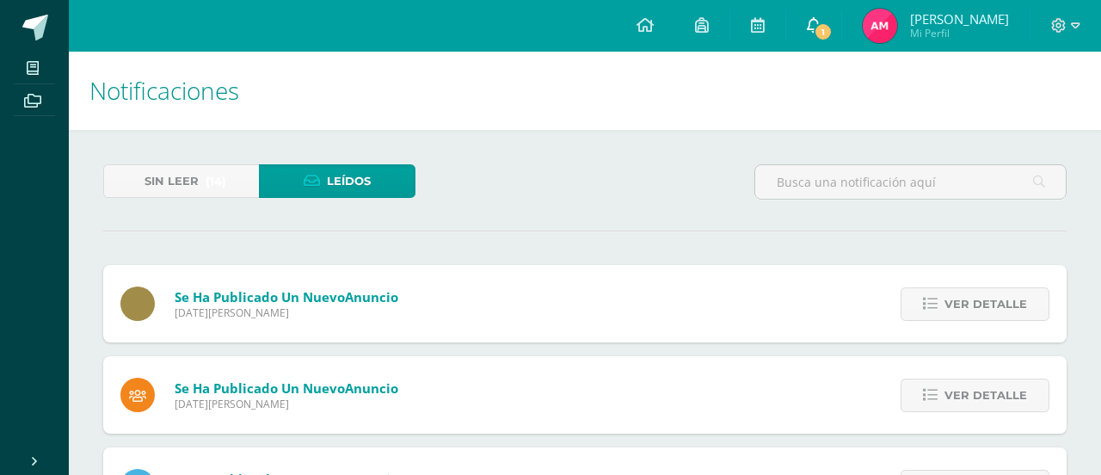
click at [819, 24] on span "1" at bounding box center [822, 31] width 19 height 19
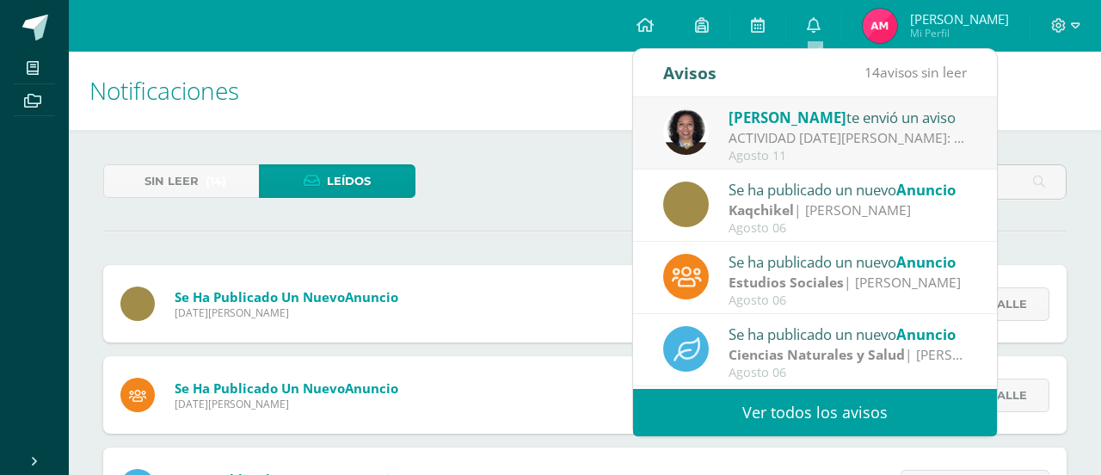
click at [766, 145] on div "ACTIVIDAD [DATE][PERSON_NAME]: Papitos buenos días. Es un gusto saludarlos. Les…" at bounding box center [847, 138] width 239 height 20
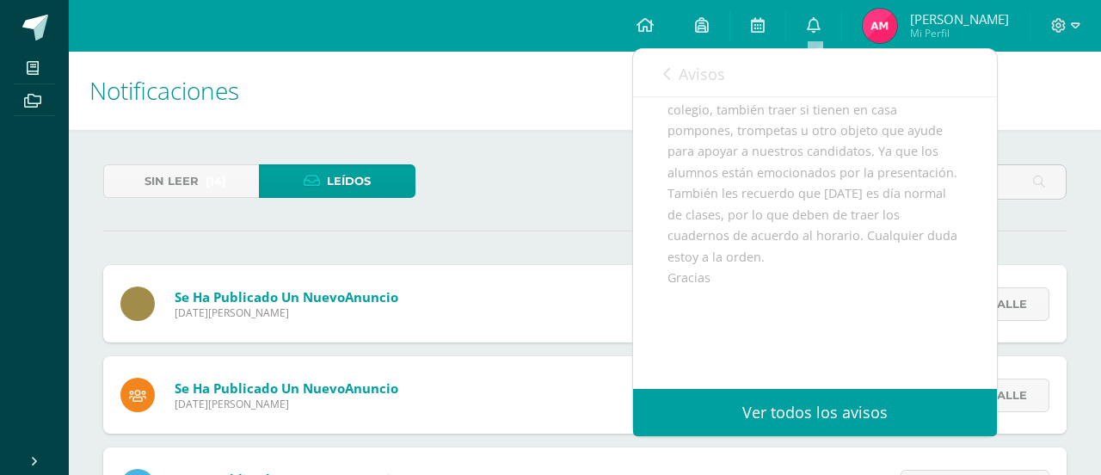
scroll to position [261, 0]
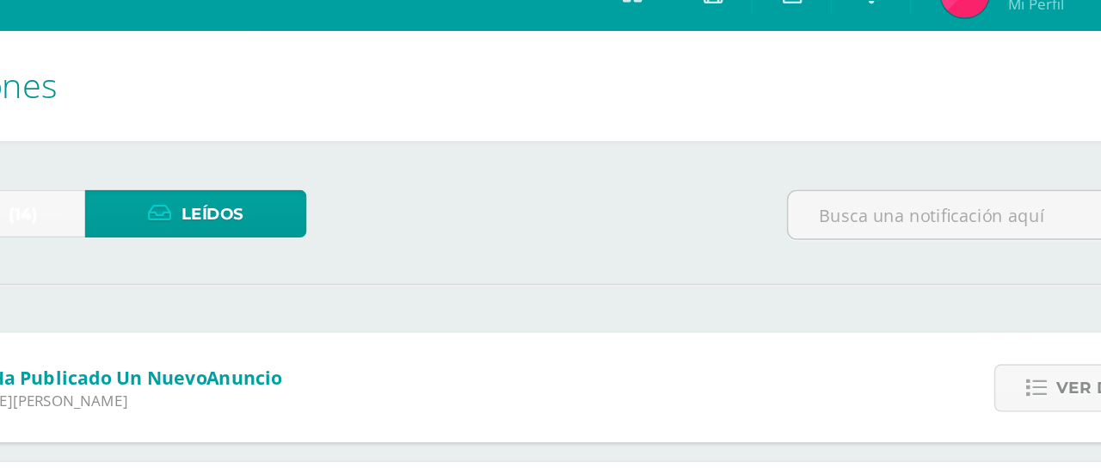
drag, startPoint x: 592, startPoint y: 166, endPoint x: 591, endPoint y: 205, distance: 38.7
click at [591, 172] on div "Sin leer (14) Leídos" at bounding box center [584, 189] width 977 height 50
drag, startPoint x: 541, startPoint y: 205, endPoint x: 476, endPoint y: 543, distance: 344.0
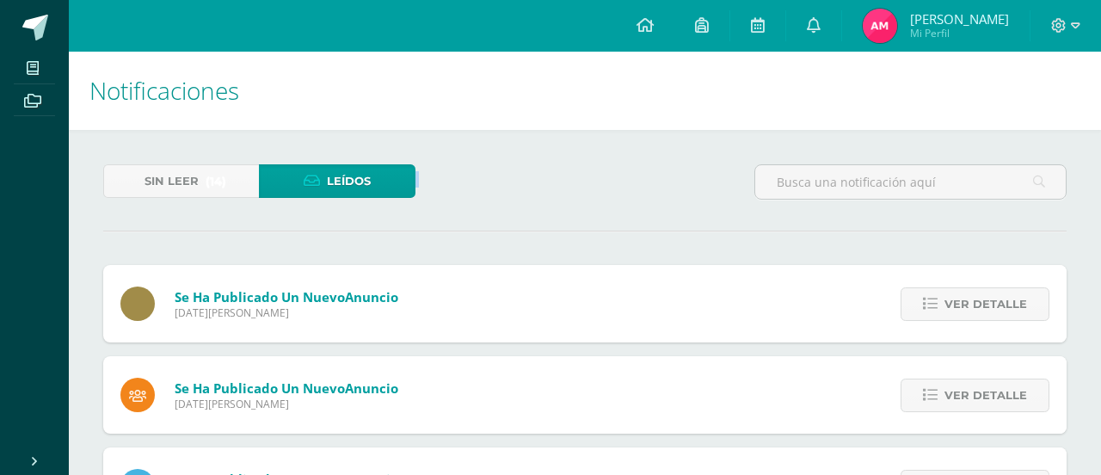
click at [518, 266] on div "Se ha publicado un nuevo Anuncio Miércoles 06 de Agosto de 2025 Ver detalle Car…" at bounding box center [584, 303] width 963 height 77
click at [819, 32] on icon at bounding box center [814, 24] width 14 height 15
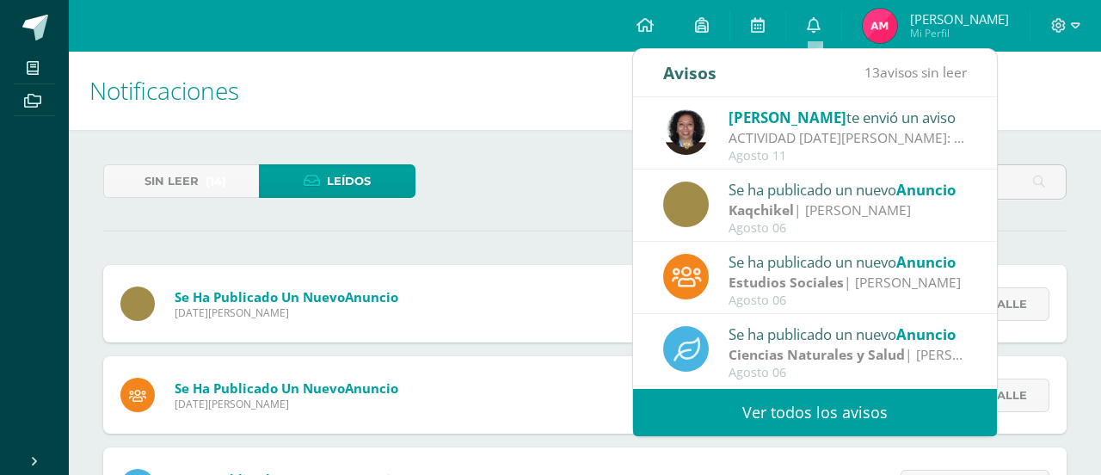
click at [740, 205] on strong "Kaqchikel" at bounding box center [760, 209] width 65 height 19
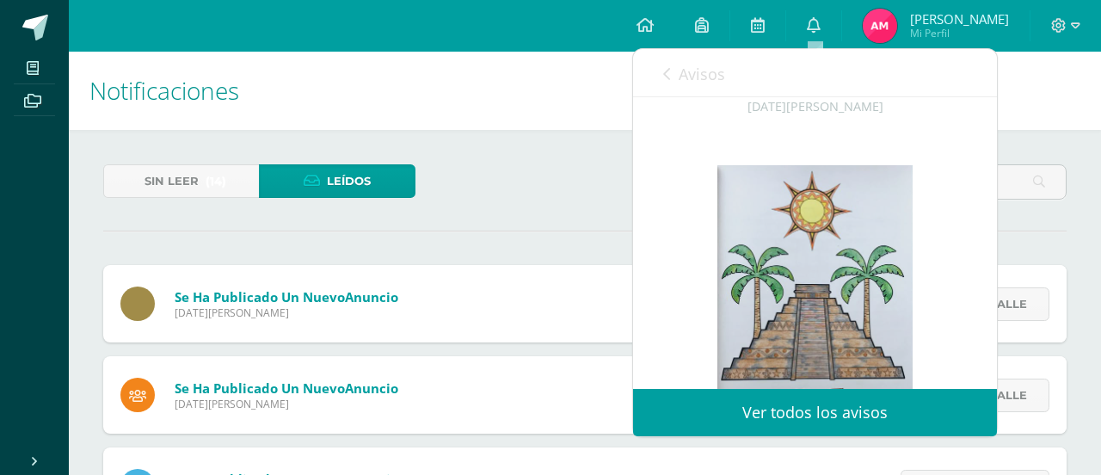
scroll to position [171, 0]
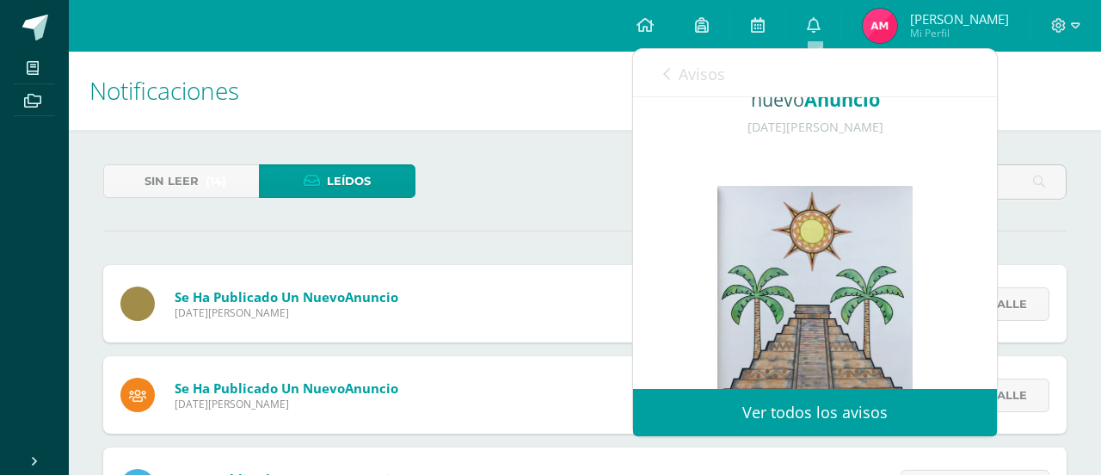
click at [783, 410] on link "Ver todos los avisos" at bounding box center [815, 412] width 364 height 47
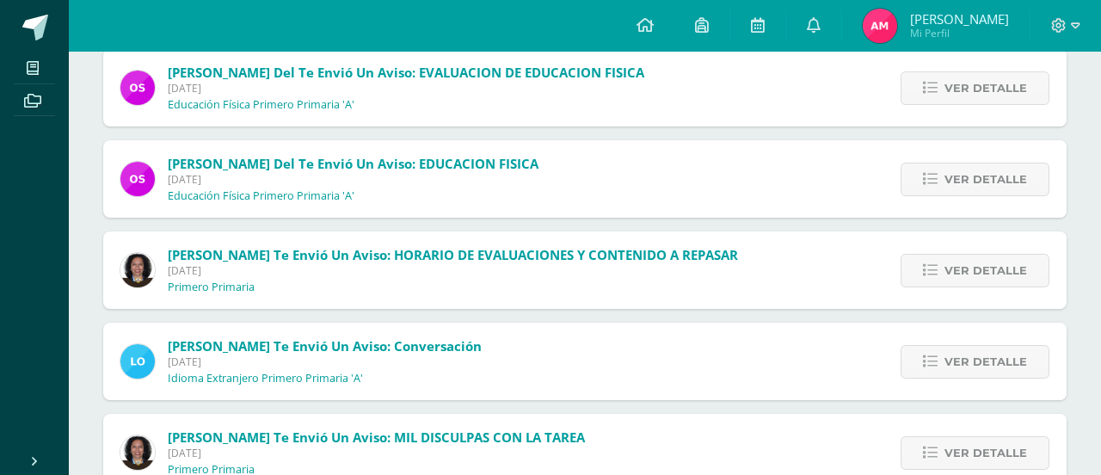
scroll to position [675, 0]
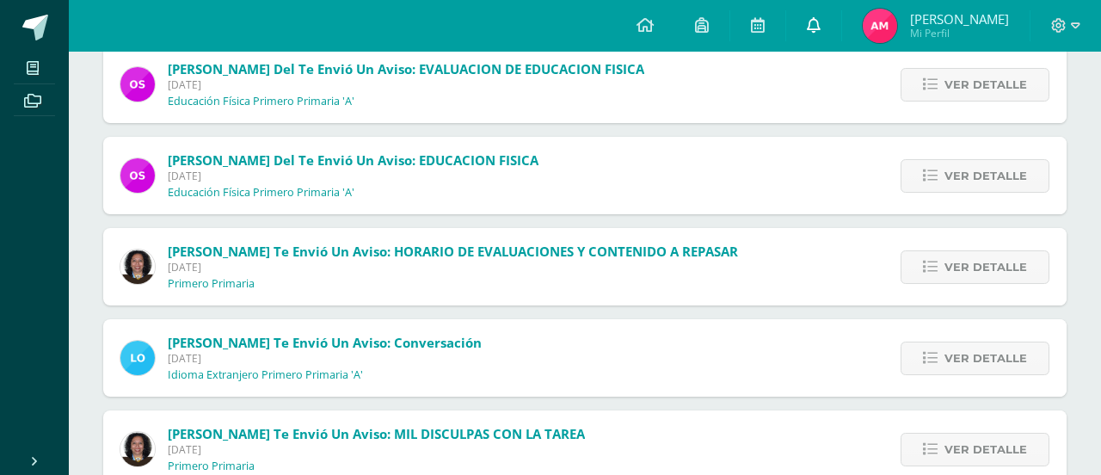
click at [819, 28] on icon at bounding box center [814, 24] width 14 height 15
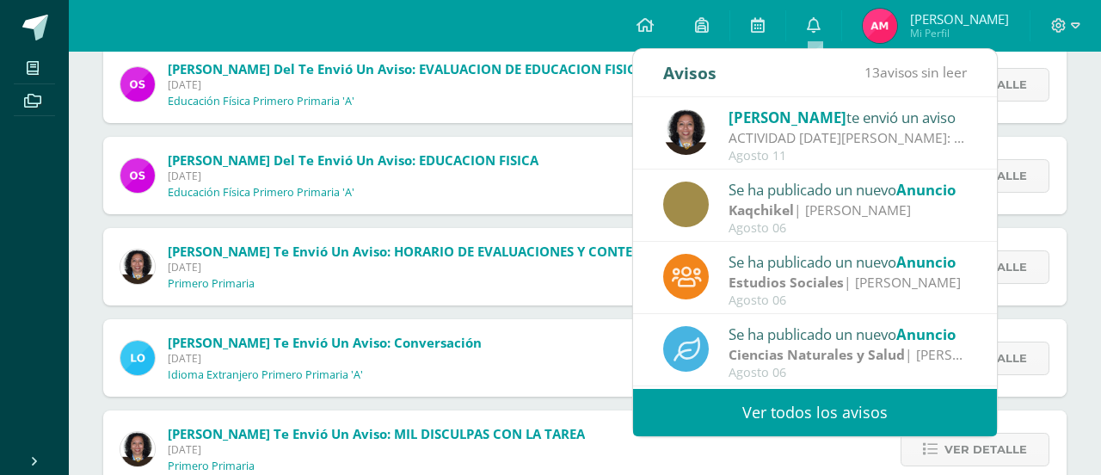
click at [714, 214] on div "Se ha publicado un nuevo Anuncio Kaqchikel | [PERSON_NAME][DATE]" at bounding box center [815, 206] width 304 height 57
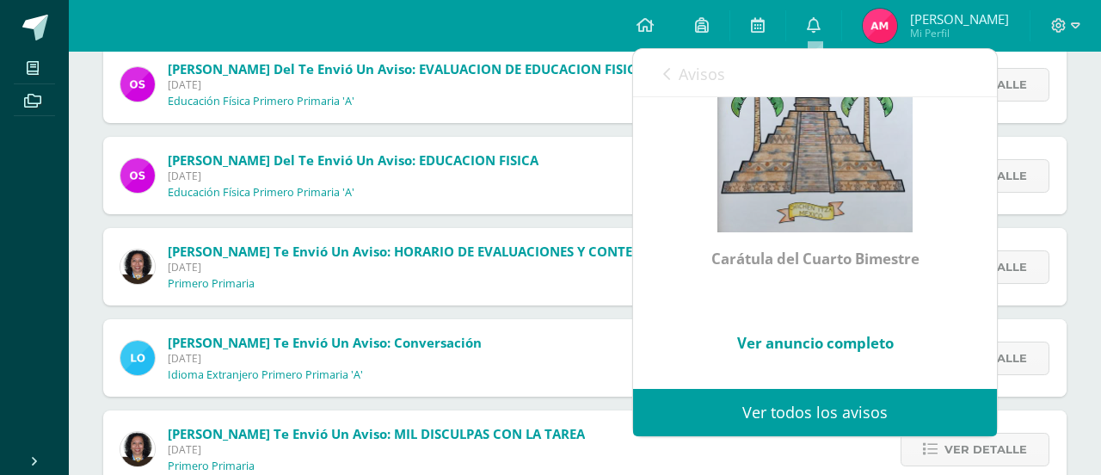
scroll to position [415, 0]
click at [805, 333] on link "Ver anuncio completo" at bounding box center [815, 343] width 156 height 20
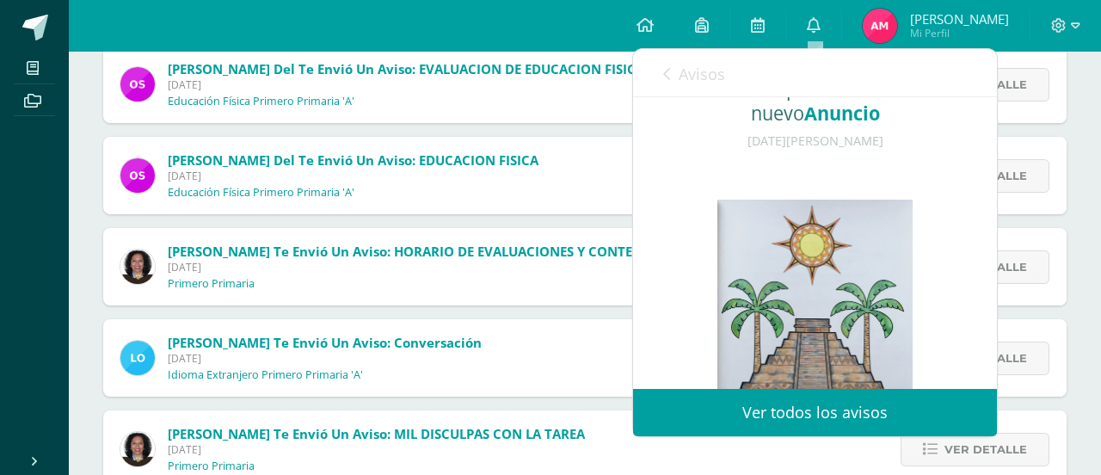
click at [751, 330] on img at bounding box center [814, 326] width 195 height 254
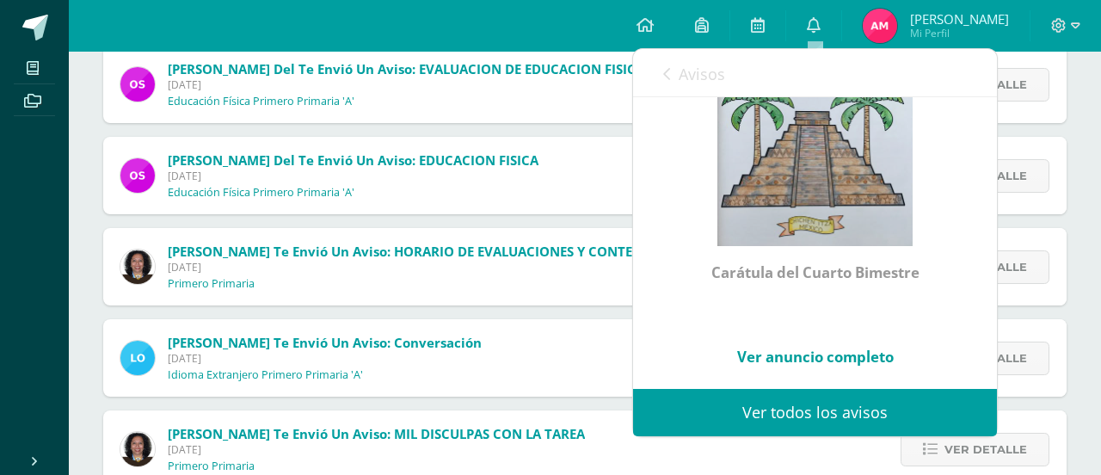
scroll to position [387, 0]
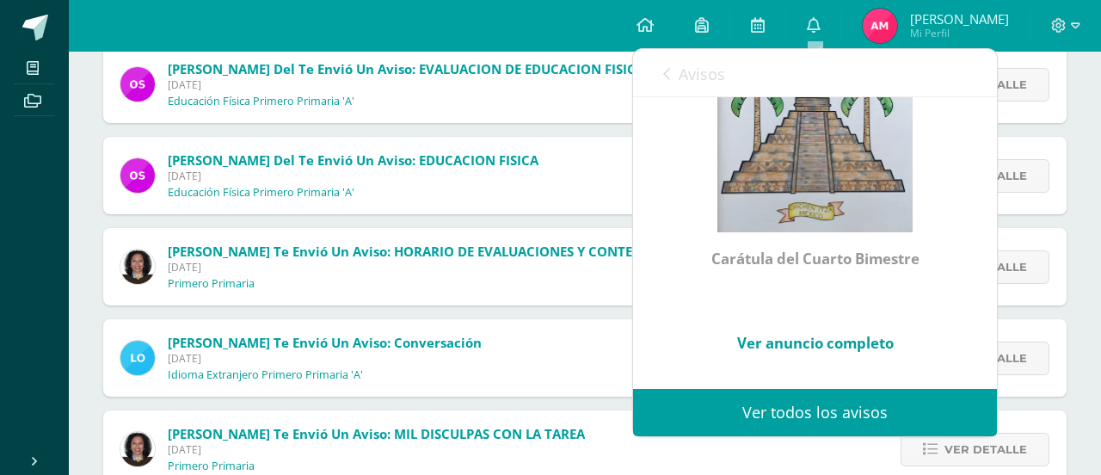
click at [771, 414] on link "Ver todos los avisos" at bounding box center [815, 412] width 364 height 47
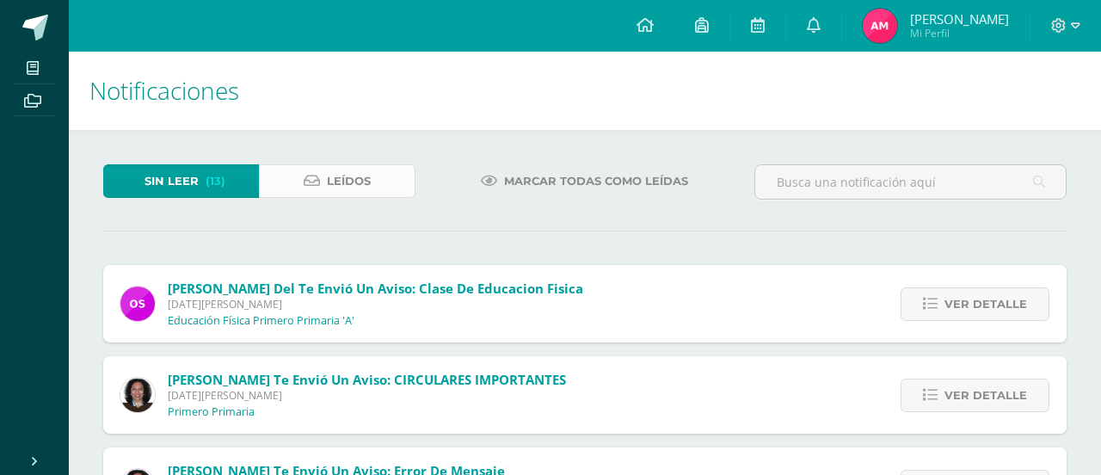
click at [335, 185] on span "Leídos" at bounding box center [349, 181] width 44 height 32
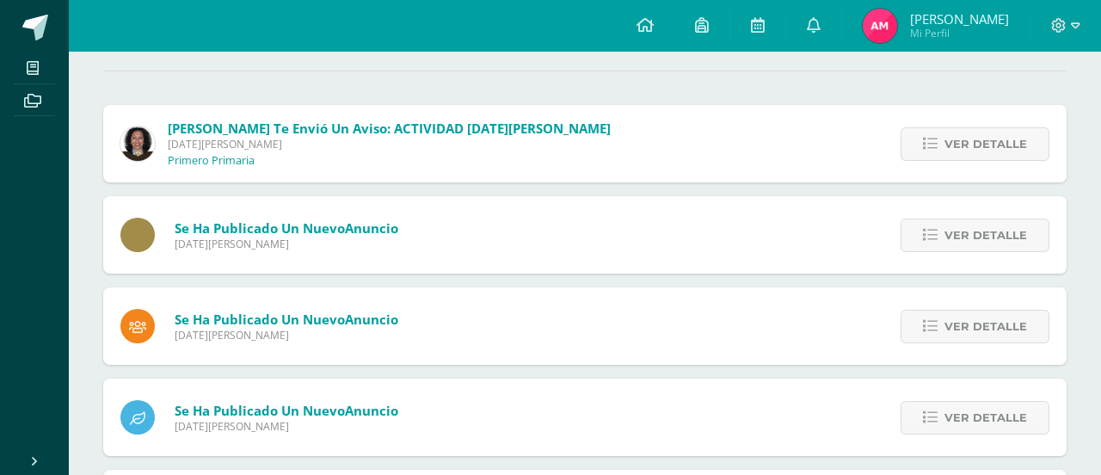
scroll to position [172, 0]
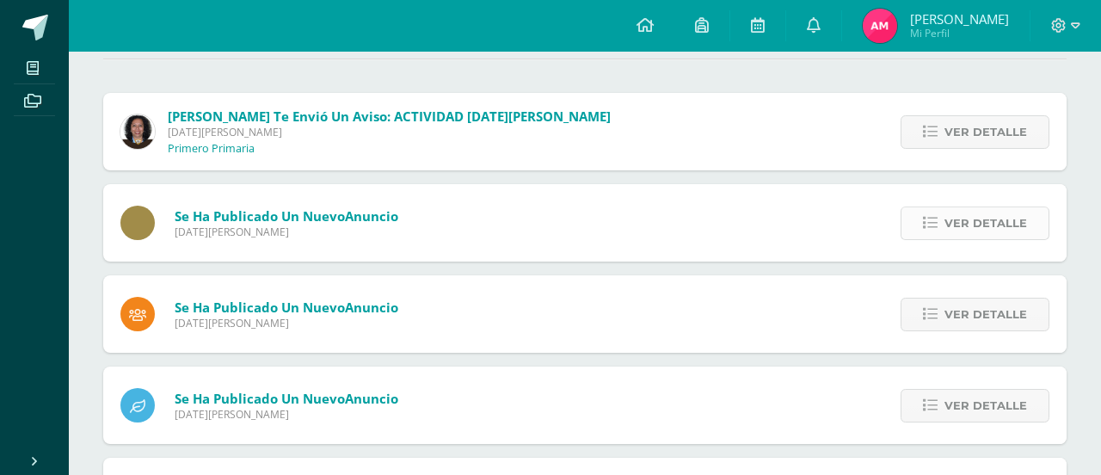
click at [947, 232] on span "Ver detalle" at bounding box center [985, 223] width 83 height 32
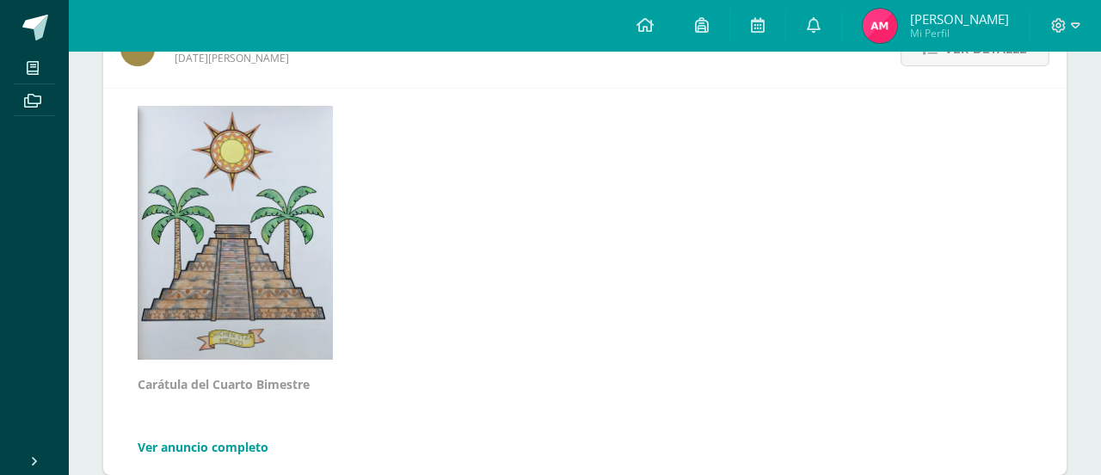
scroll to position [380, 0]
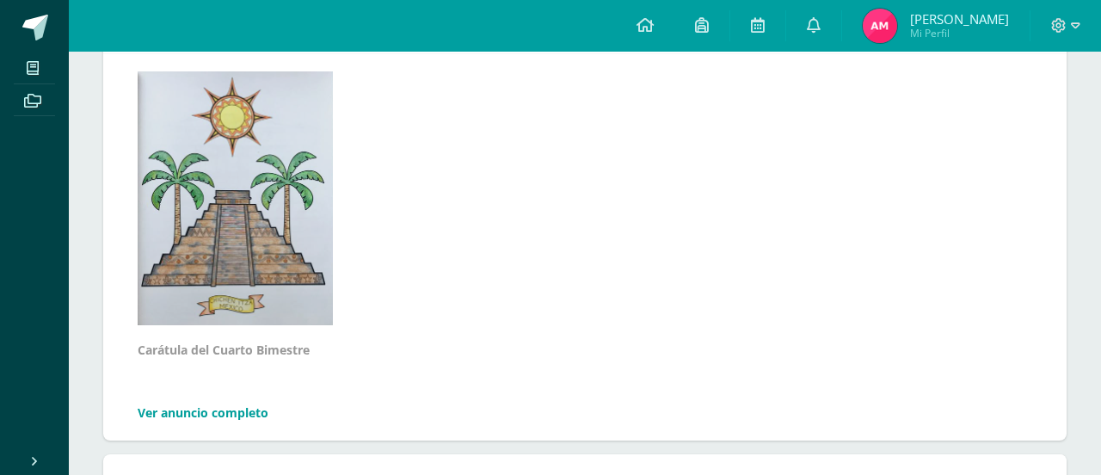
click at [244, 415] on link "Ver anuncio completo" at bounding box center [203, 412] width 131 height 16
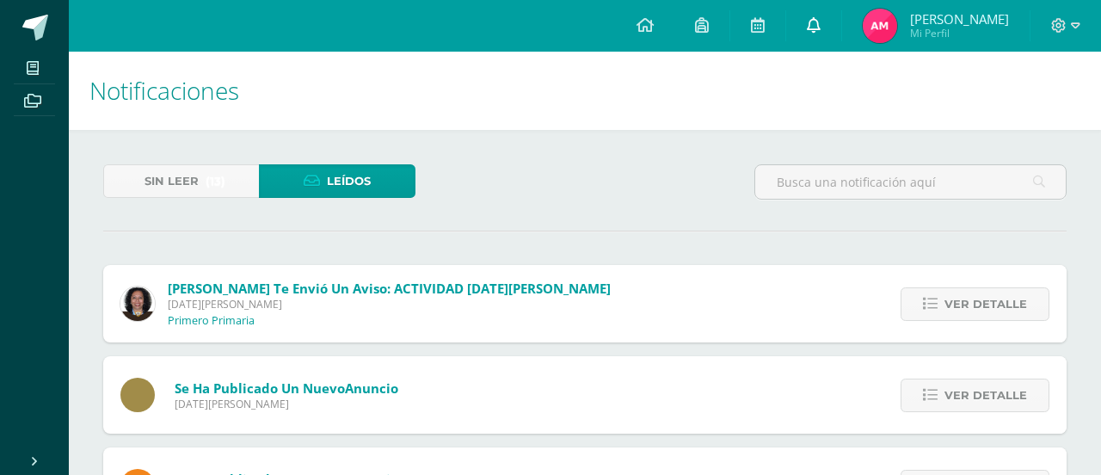
click at [816, 39] on link at bounding box center [813, 26] width 55 height 52
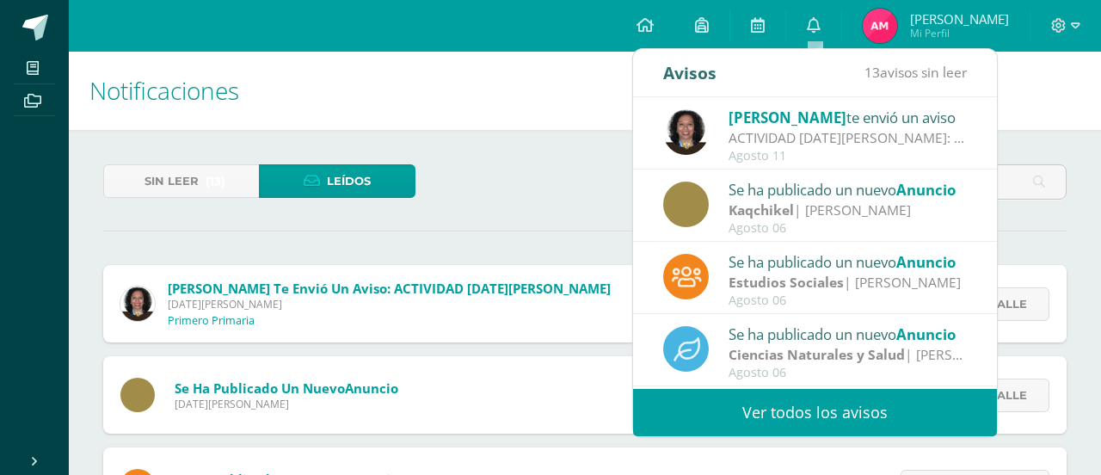
click at [746, 223] on div "Agosto 06" at bounding box center [847, 228] width 239 height 15
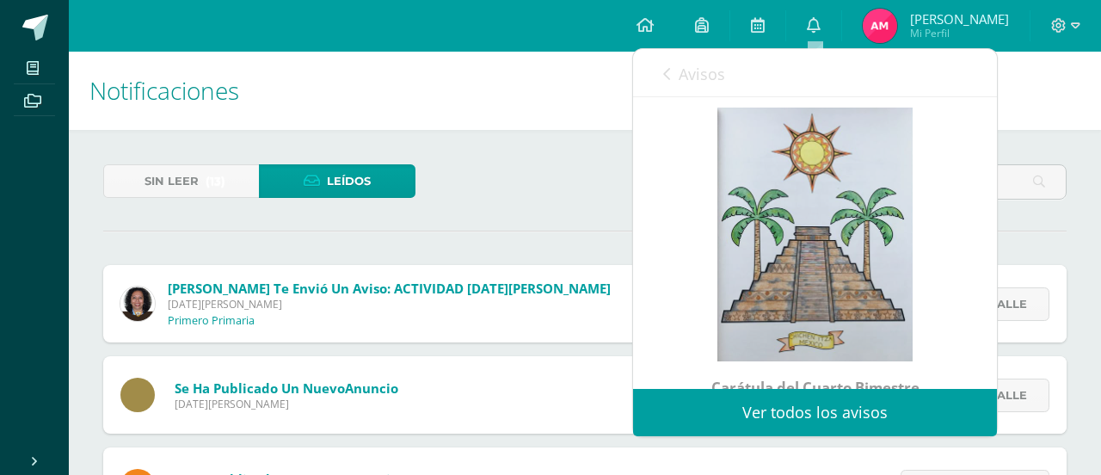
scroll to position [250, 0]
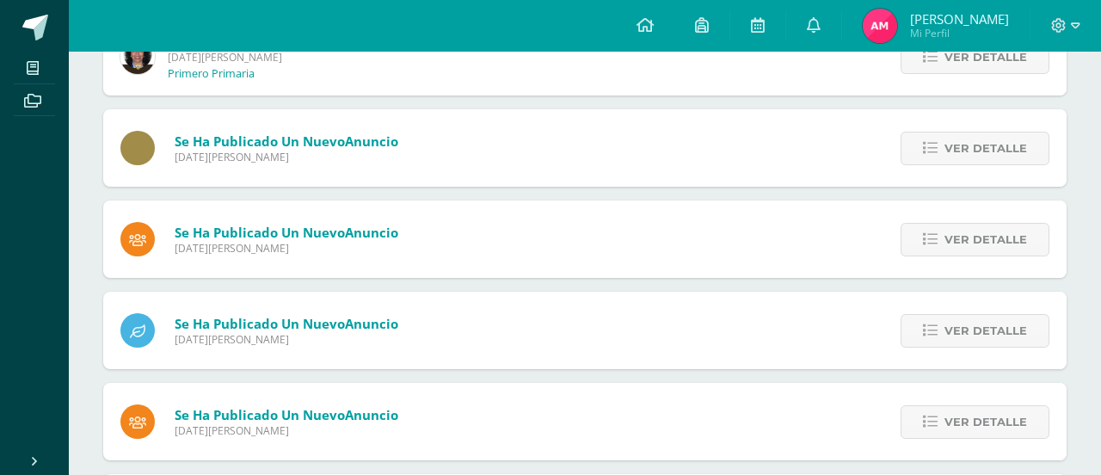
scroll to position [255, 0]
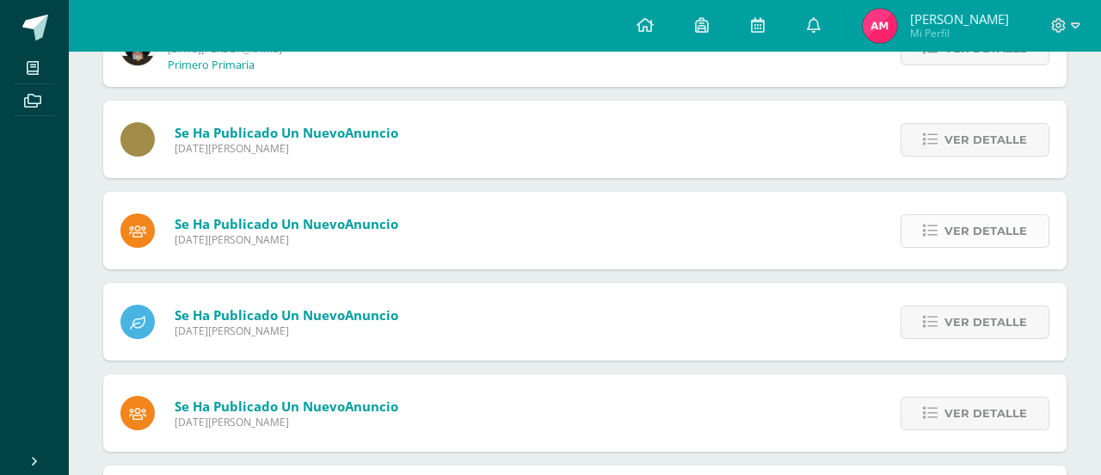
click at [986, 236] on span "Ver detalle" at bounding box center [985, 231] width 83 height 32
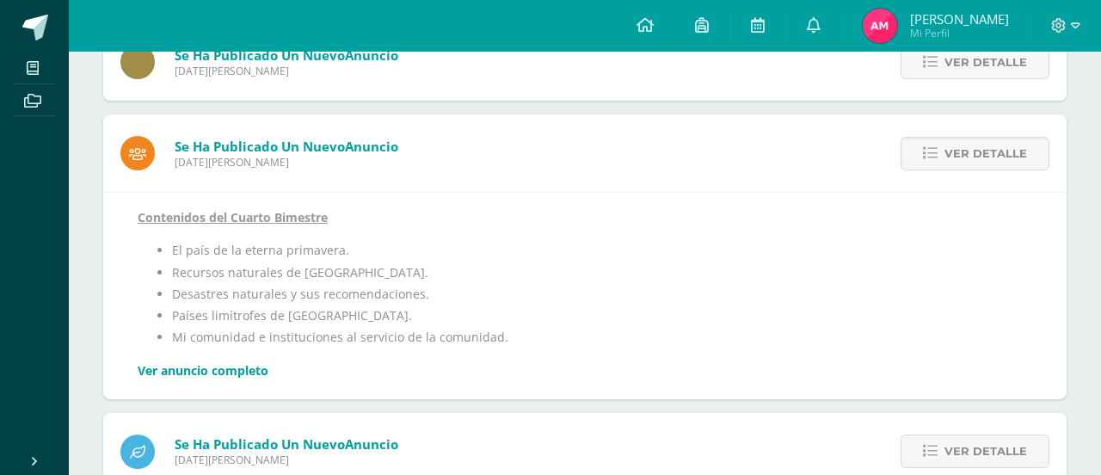
scroll to position [338, 0]
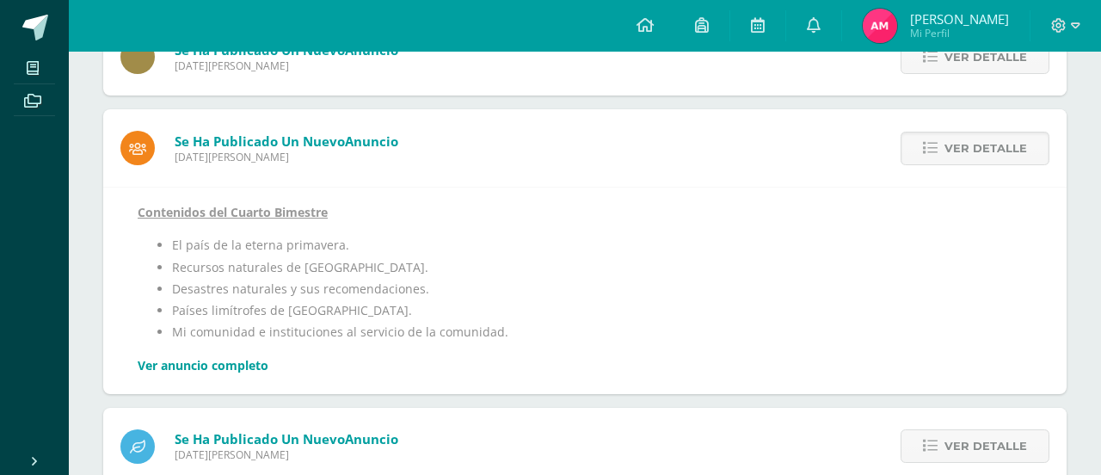
click at [237, 363] on link "Ver anuncio completo" at bounding box center [203, 365] width 131 height 16
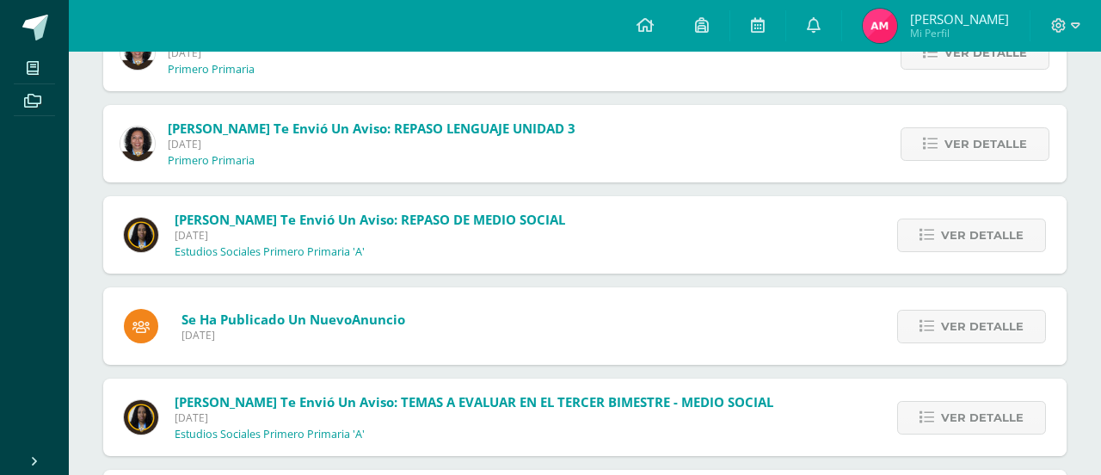
scroll to position [983, 0]
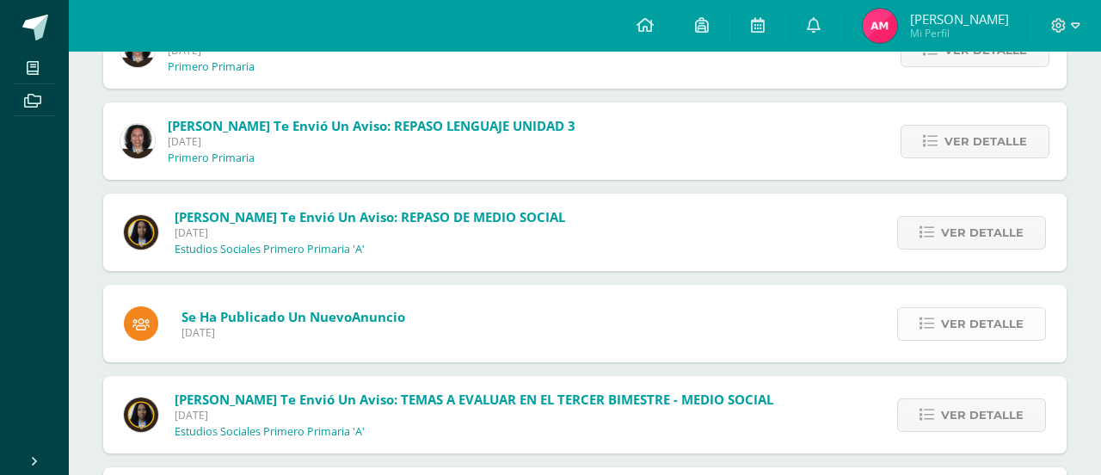
click at [956, 330] on span "Ver detalle" at bounding box center [982, 324] width 83 height 32
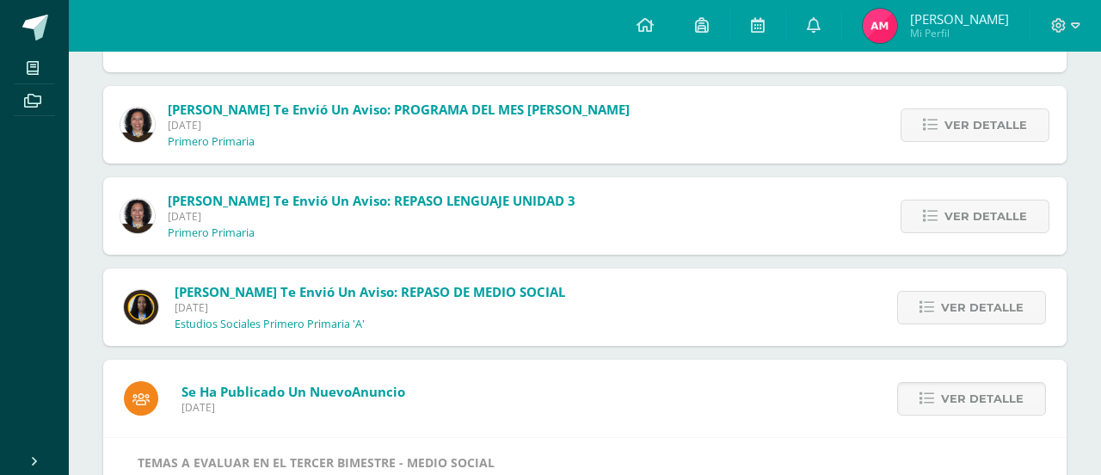
scroll to position [903, 0]
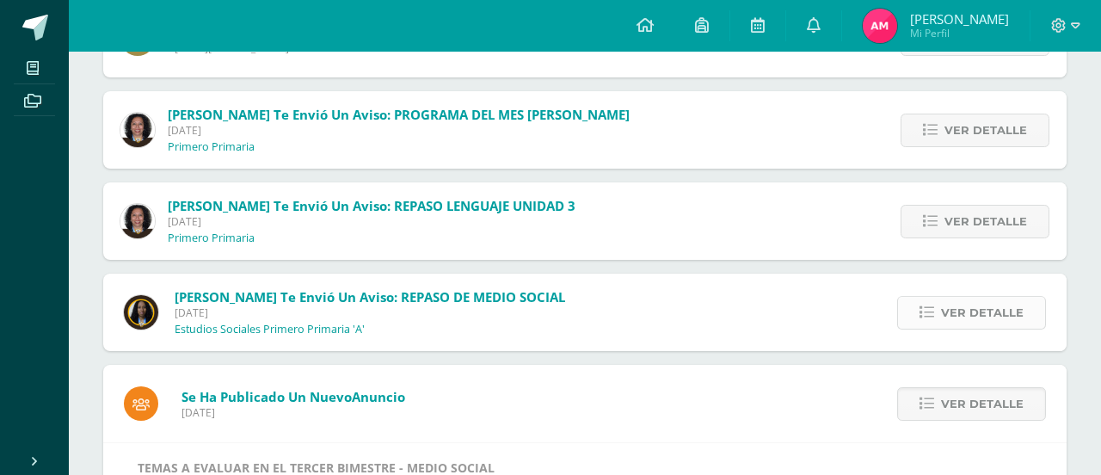
click at [933, 322] on link "Ver detalle" at bounding box center [971, 313] width 149 height 34
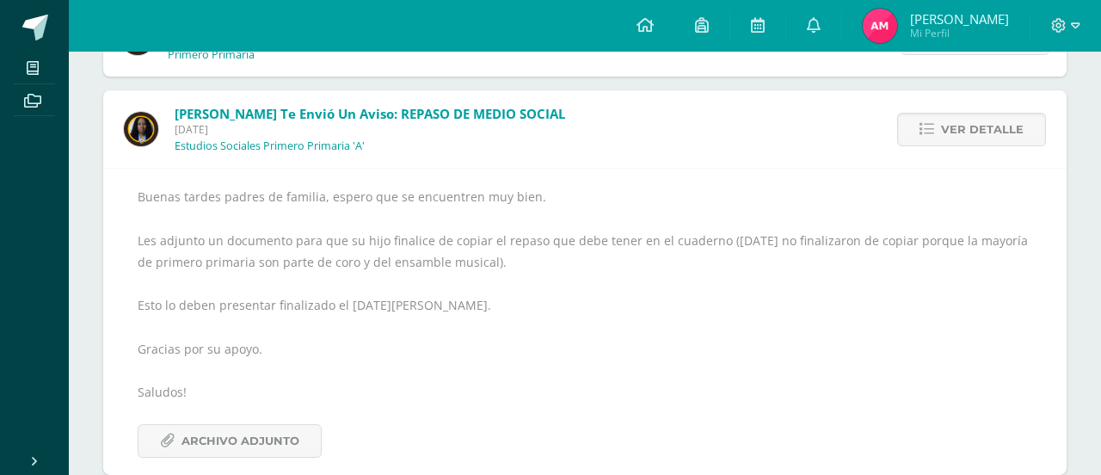
scroll to position [1087, 0]
click at [271, 438] on span "Archivo Adjunto" at bounding box center [240, 440] width 118 height 32
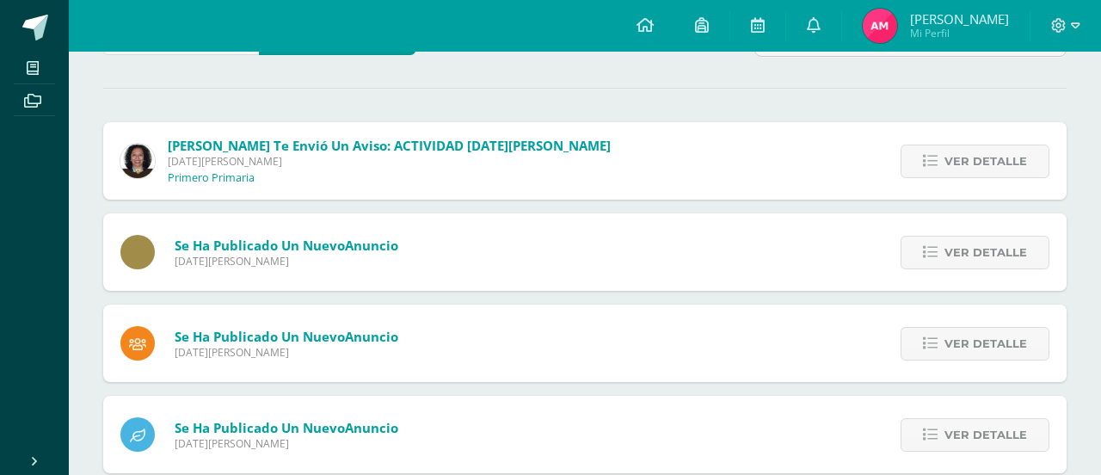
scroll to position [148, 0]
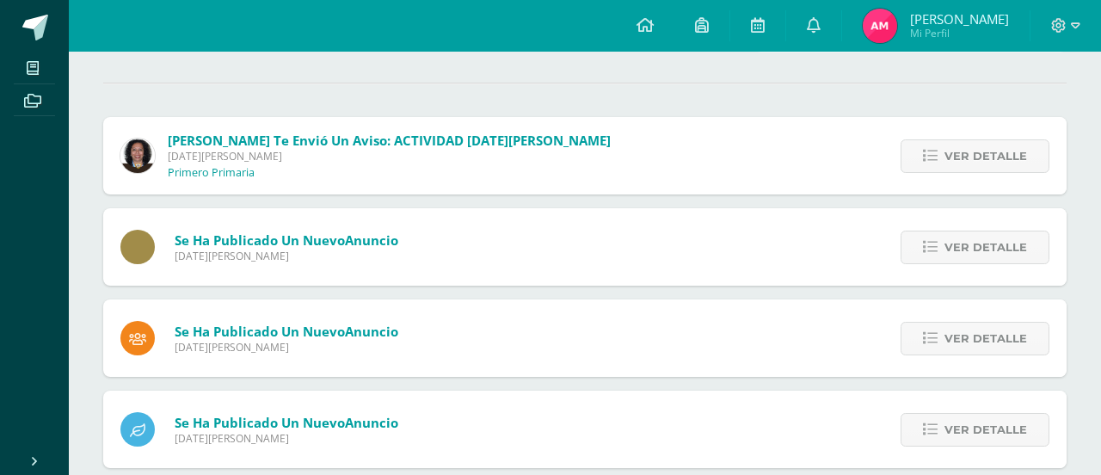
click at [139, 249] on span at bounding box center [137, 247] width 34 height 34
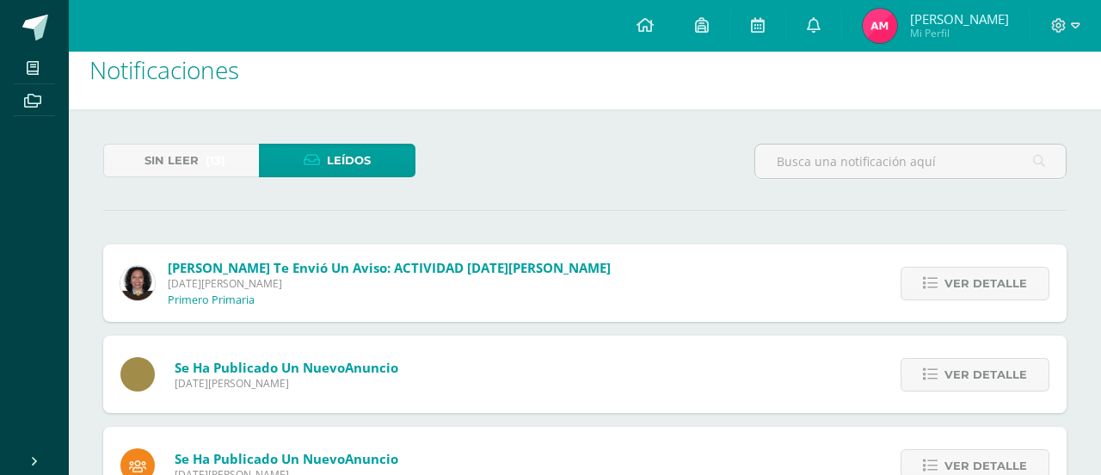
scroll to position [0, 0]
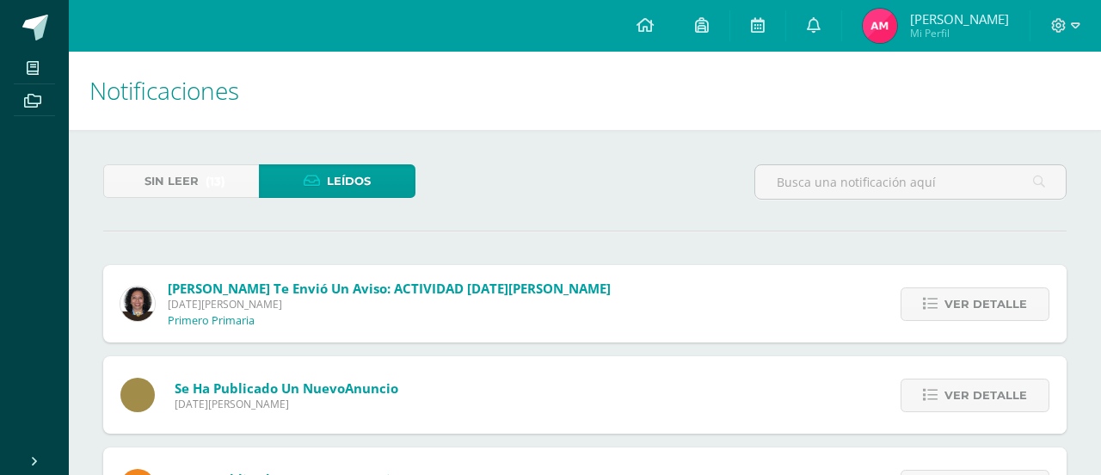
click at [296, 190] on link "Leídos" at bounding box center [337, 181] width 156 height 34
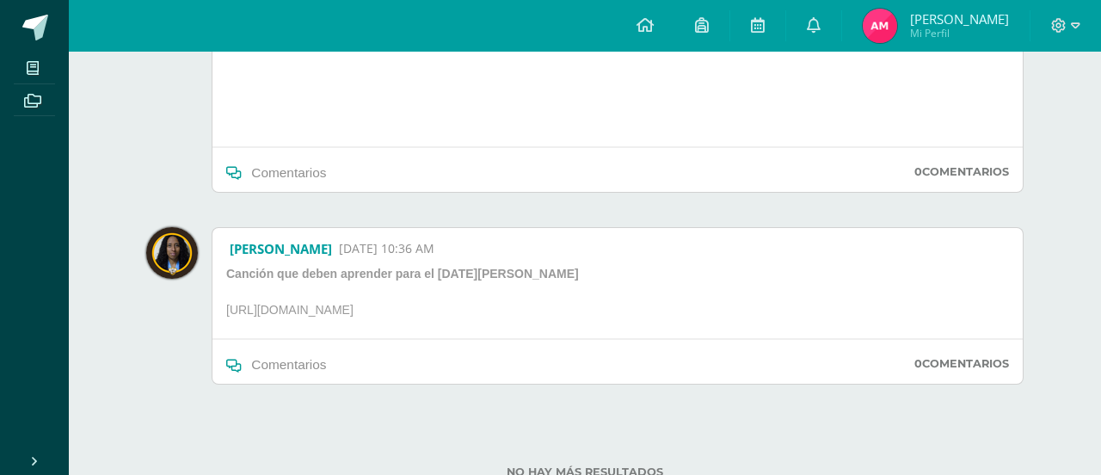
scroll to position [658, 0]
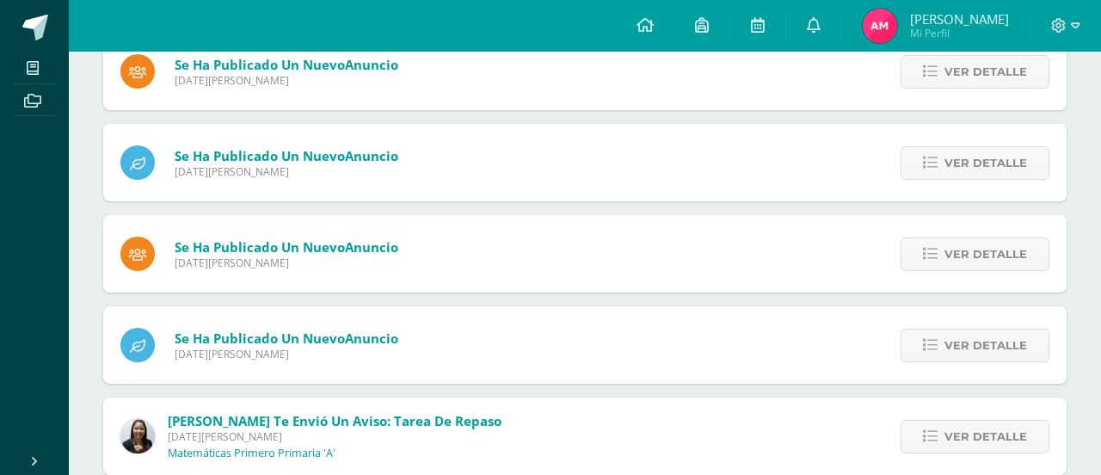
scroll to position [415, 0]
click at [902, 258] on link "Ver detalle" at bounding box center [974, 253] width 149 height 34
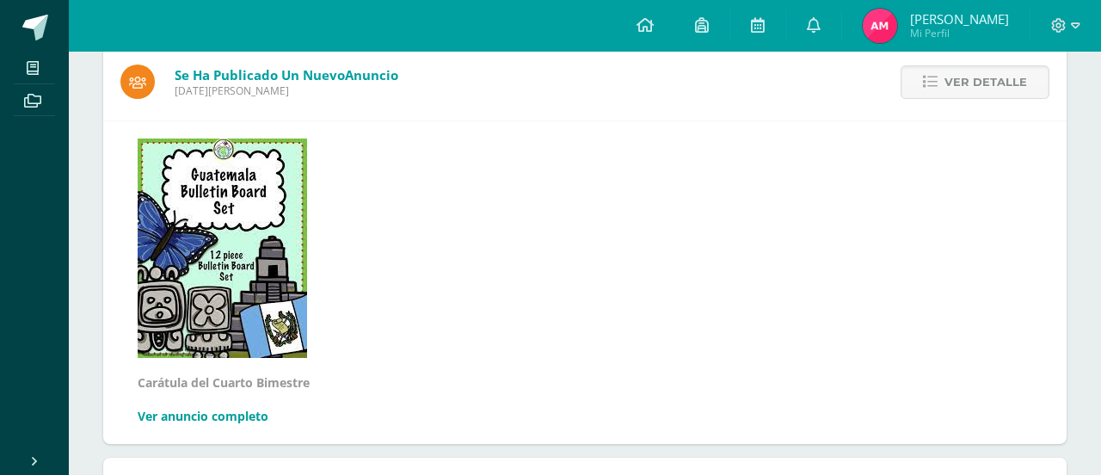
scroll to position [585, 0]
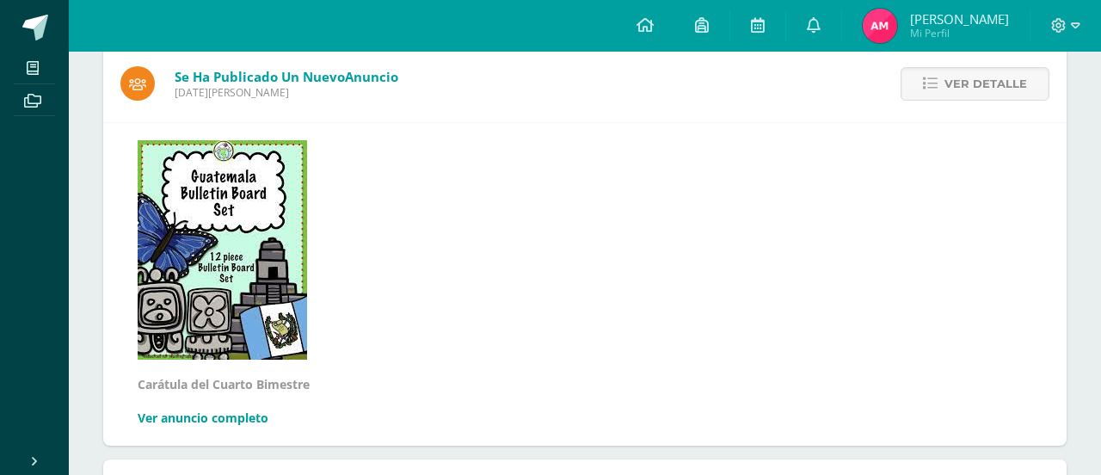
click at [246, 418] on link "Ver anuncio completo" at bounding box center [203, 417] width 131 height 16
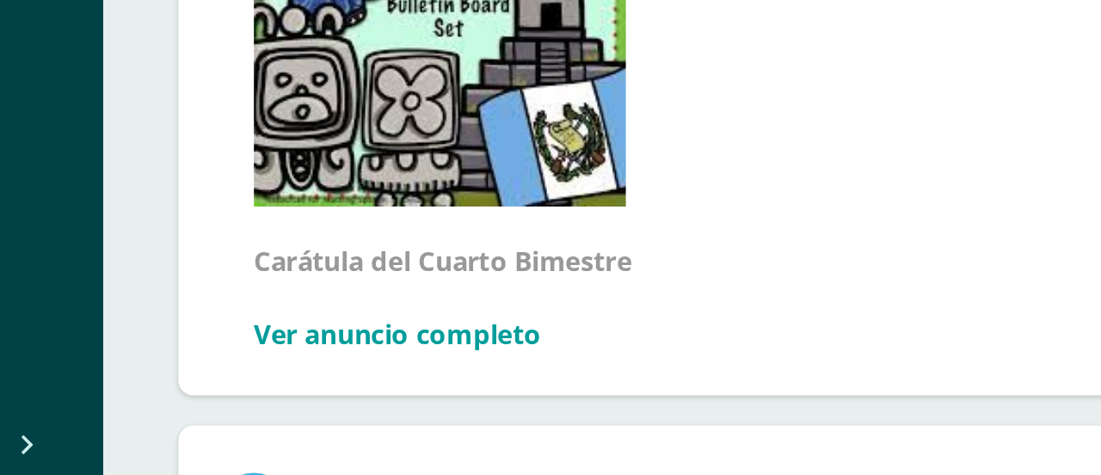
scroll to position [592, 0]
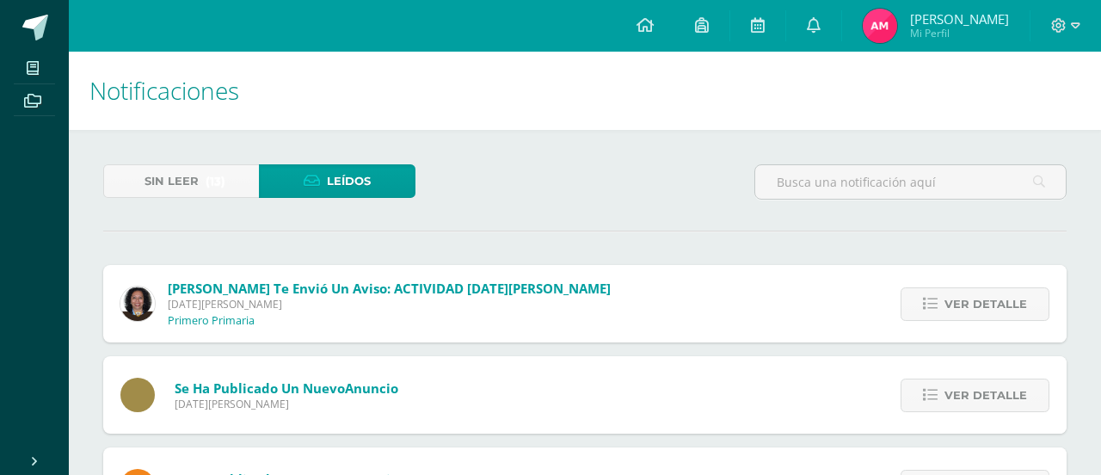
click at [341, 194] on span "Leídos" at bounding box center [349, 181] width 44 height 32
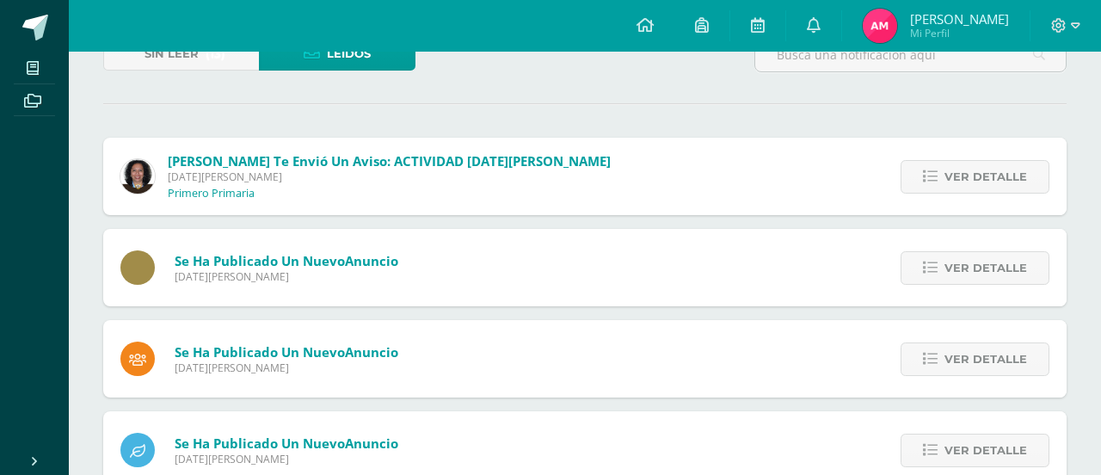
scroll to position [134, 0]
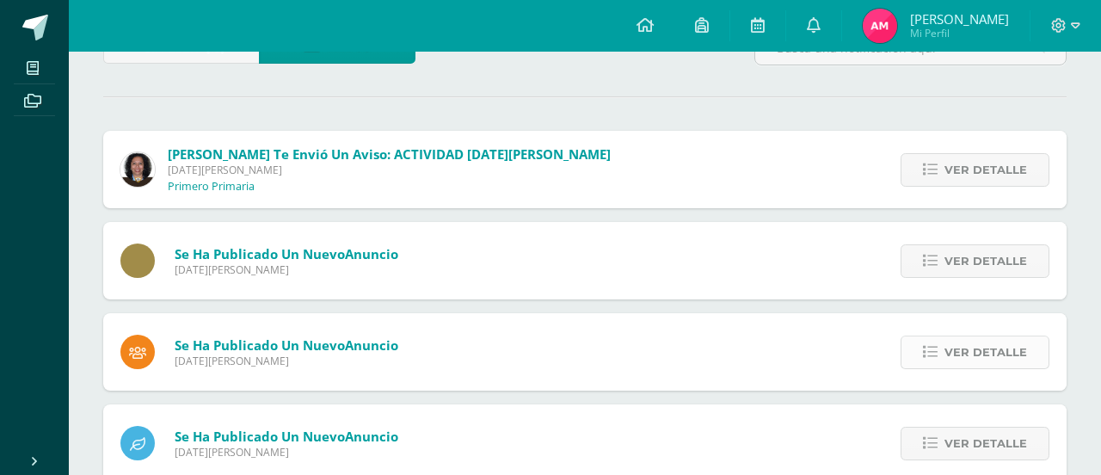
click at [948, 359] on span "Ver detalle" at bounding box center [985, 352] width 83 height 32
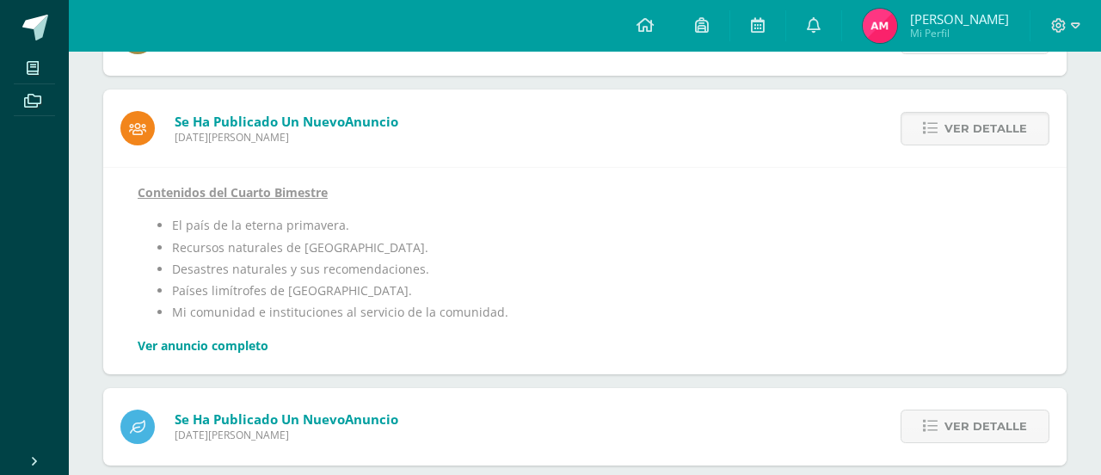
scroll to position [362, 0]
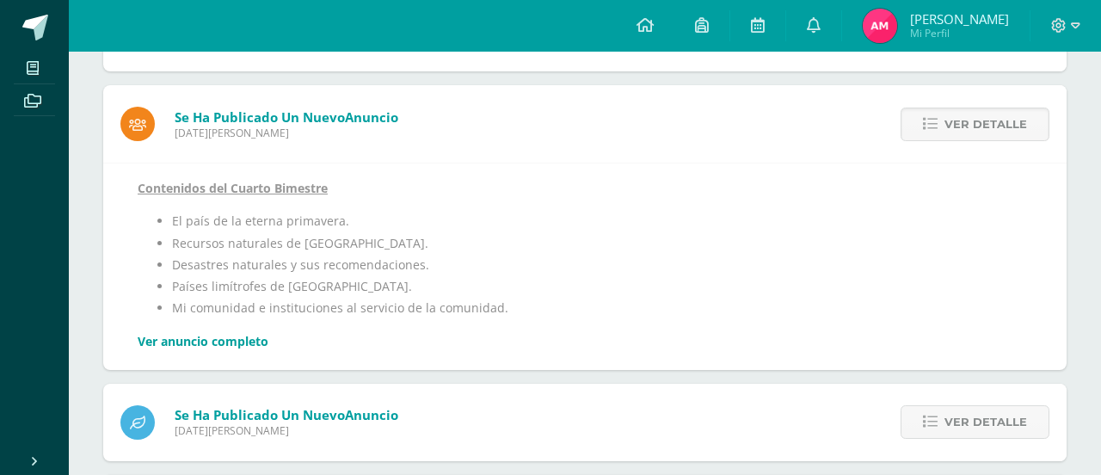
click at [235, 342] on link "Ver anuncio completo" at bounding box center [203, 341] width 131 height 16
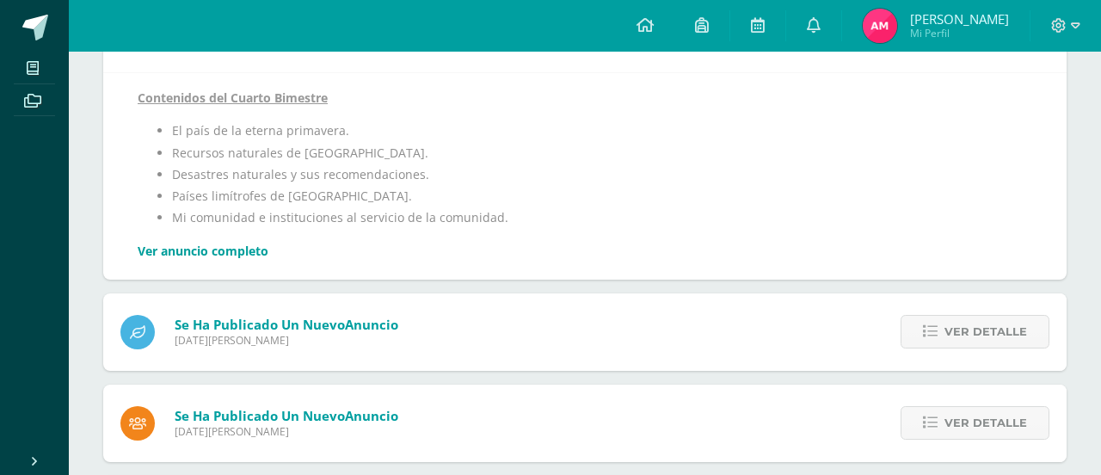
scroll to position [474, 0]
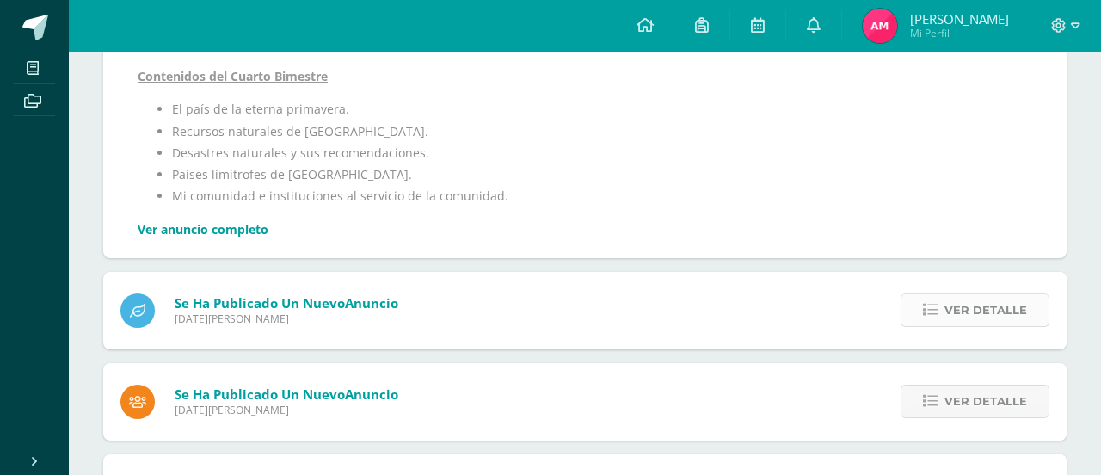
click at [961, 322] on span "Ver detalle" at bounding box center [985, 310] width 83 height 32
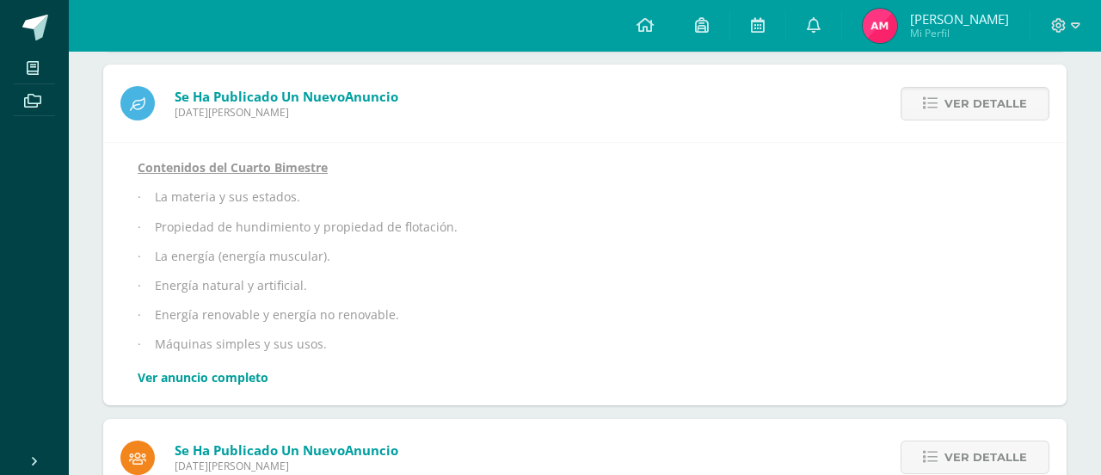
click at [235, 379] on link "Ver anuncio completo" at bounding box center [203, 377] width 131 height 16
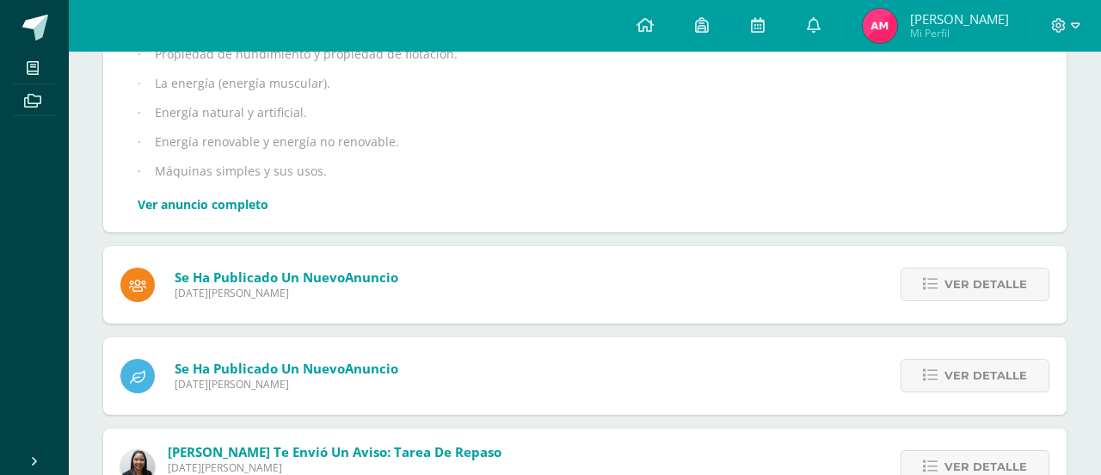
scroll to position [648, 0]
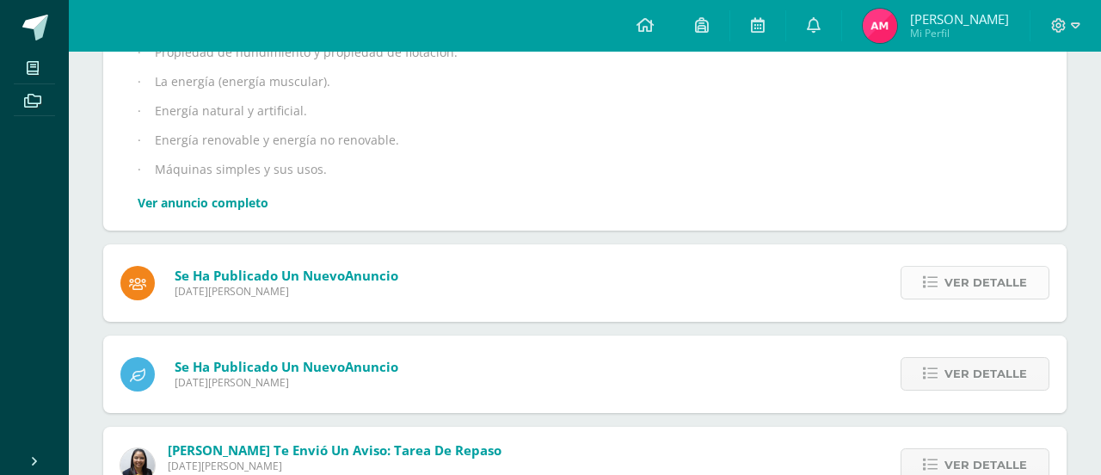
click at [966, 282] on span "Ver detalle" at bounding box center [985, 283] width 83 height 32
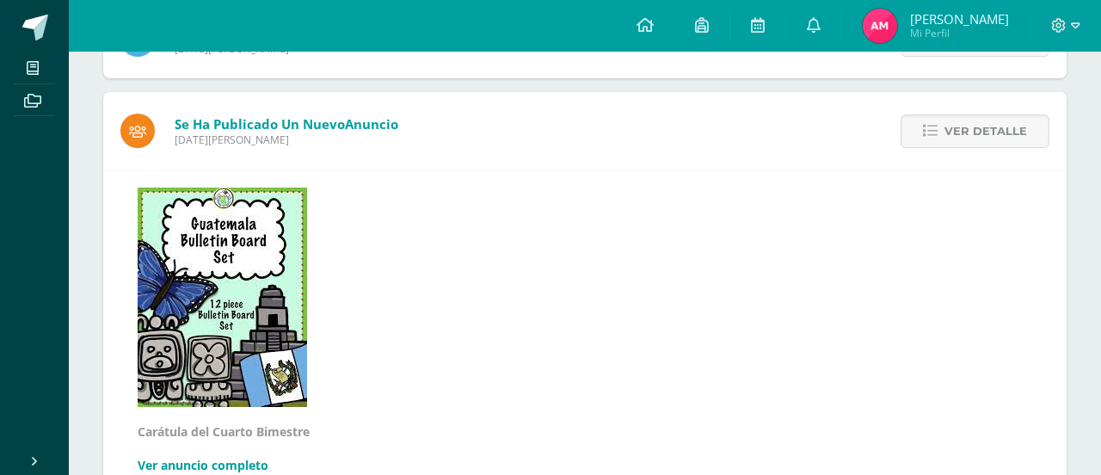
scroll to position [508, 0]
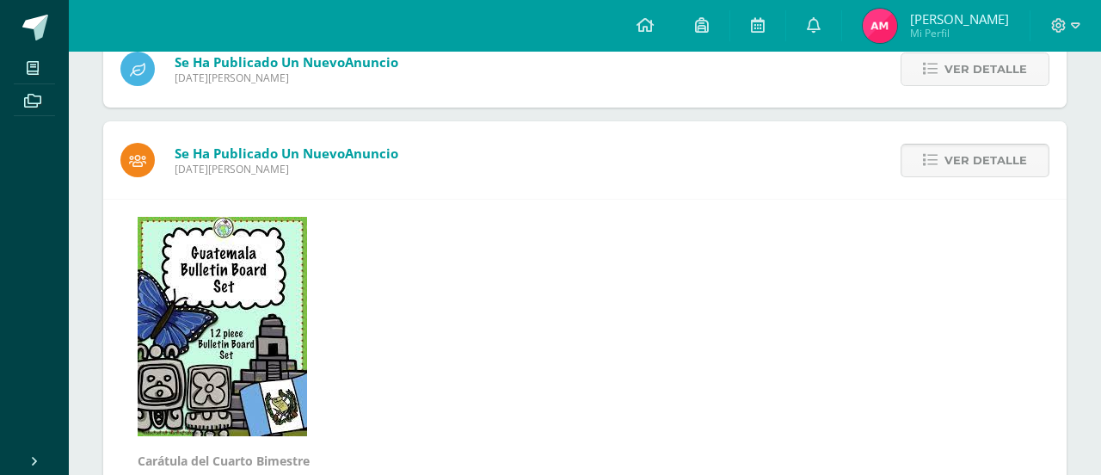
click at [943, 169] on link "Ver detalle" at bounding box center [974, 161] width 149 height 34
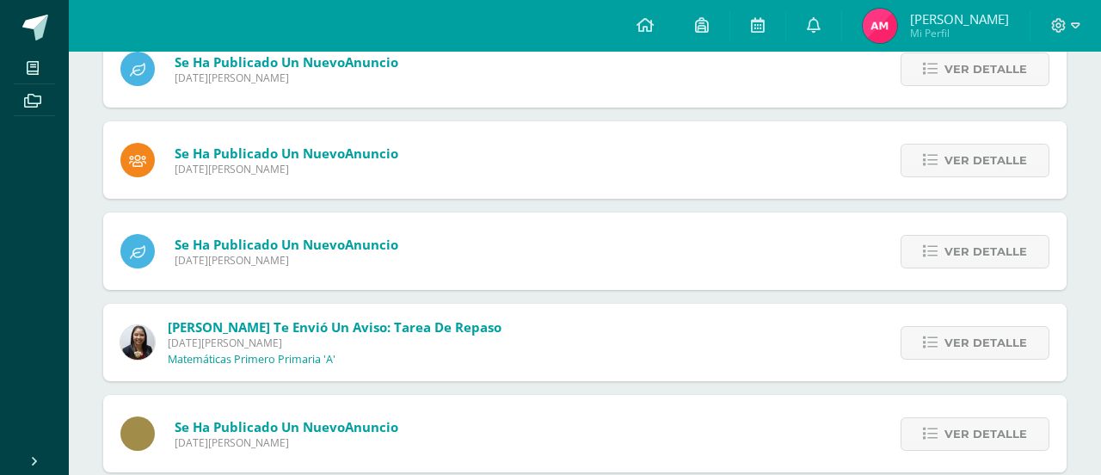
click at [148, 156] on span at bounding box center [137, 160] width 34 height 34
click at [970, 164] on span "Ver detalle" at bounding box center [985, 160] width 83 height 32
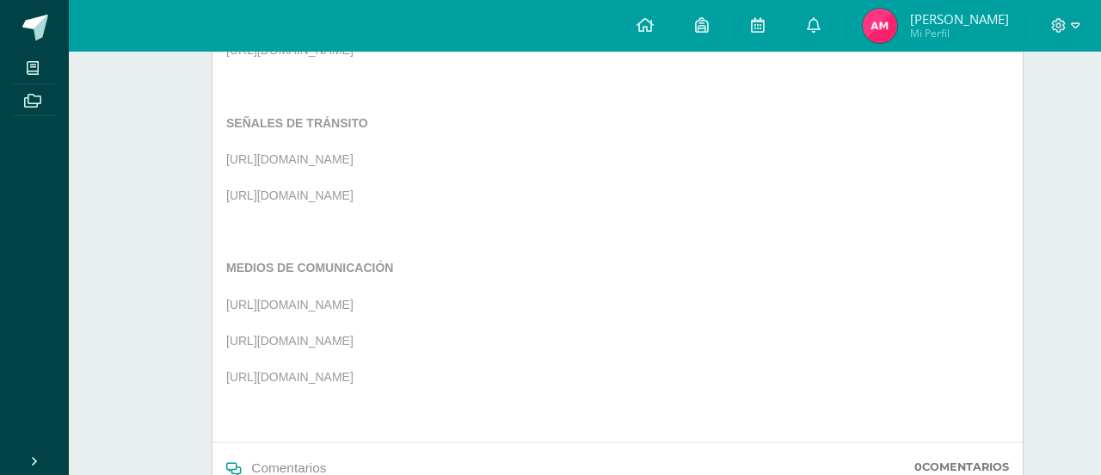
scroll to position [473, 0]
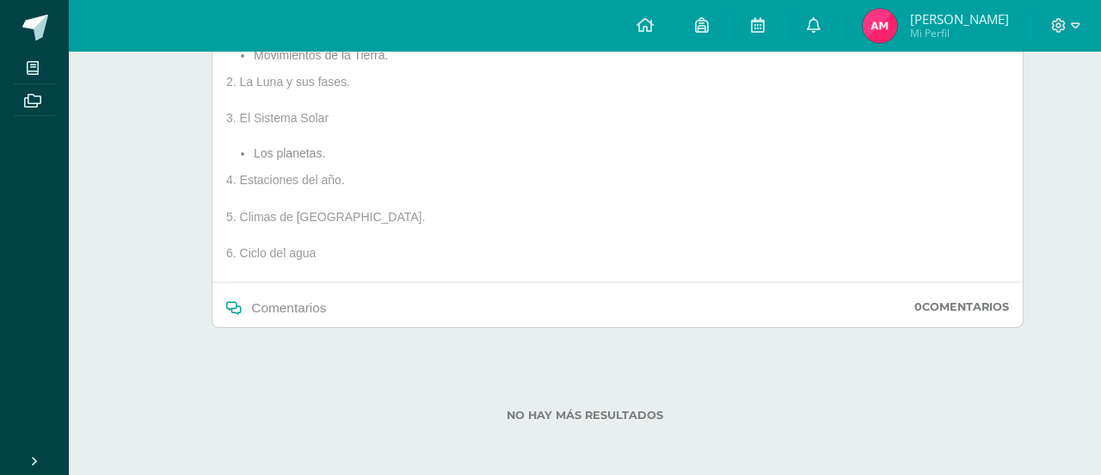
scroll to position [335, 0]
